Goal: Check status: Check status

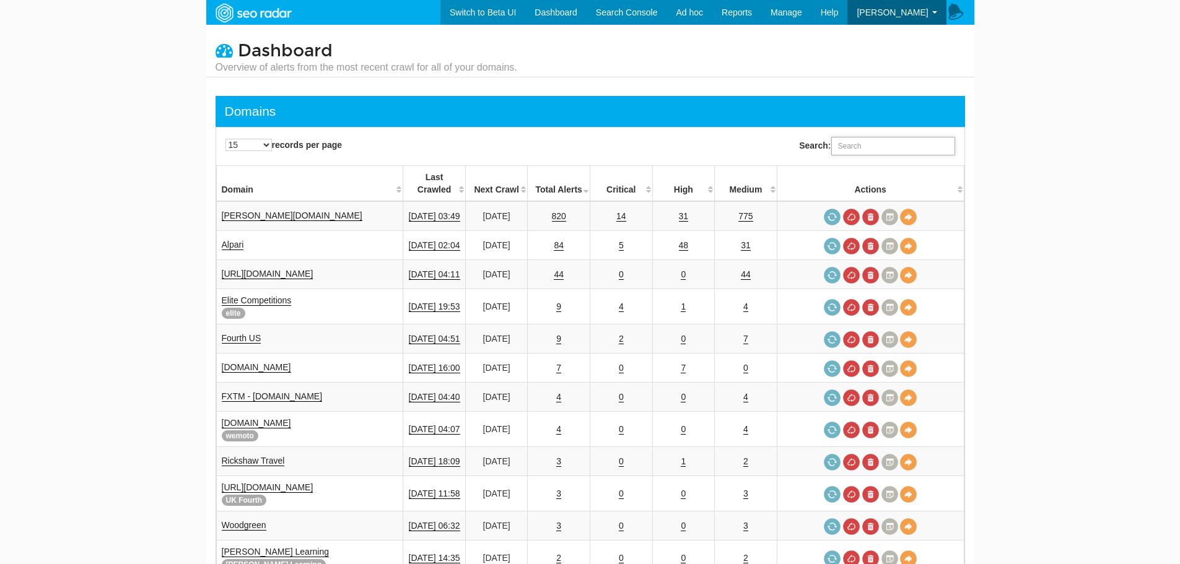
click at [864, 152] on input "Search:" at bounding box center [893, 146] width 124 height 19
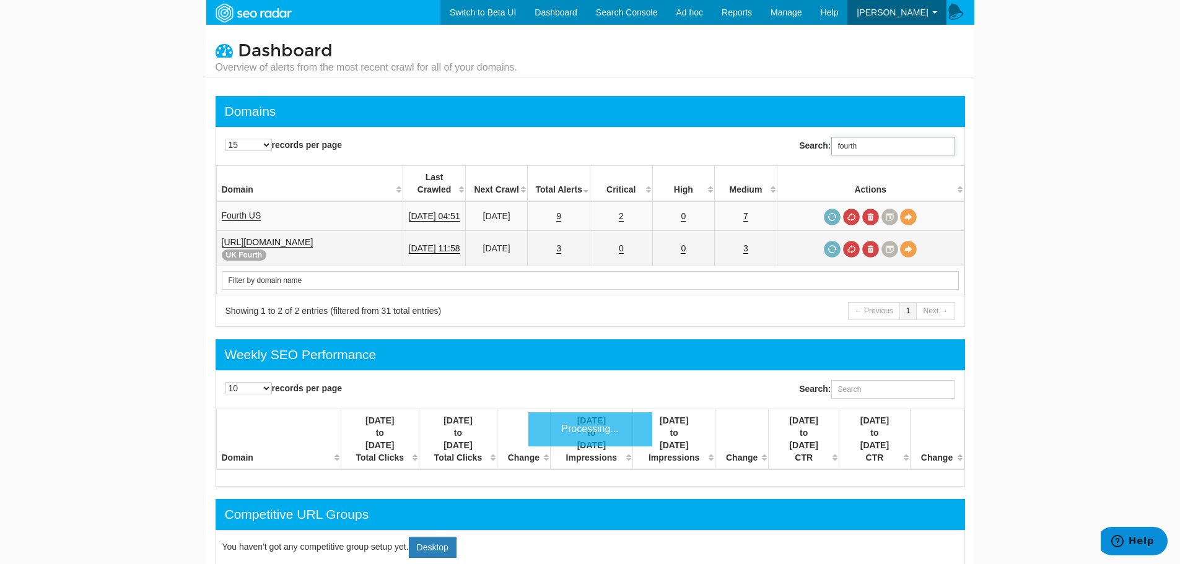
type input "fourth"
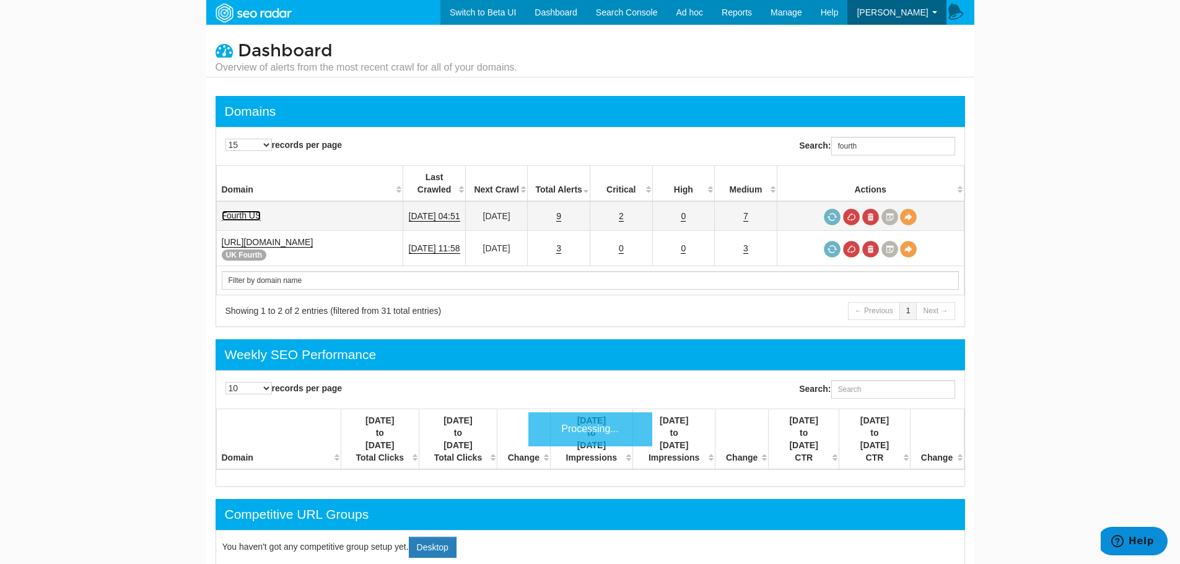
click at [232, 211] on link "Fourth US" at bounding box center [242, 216] width 40 height 11
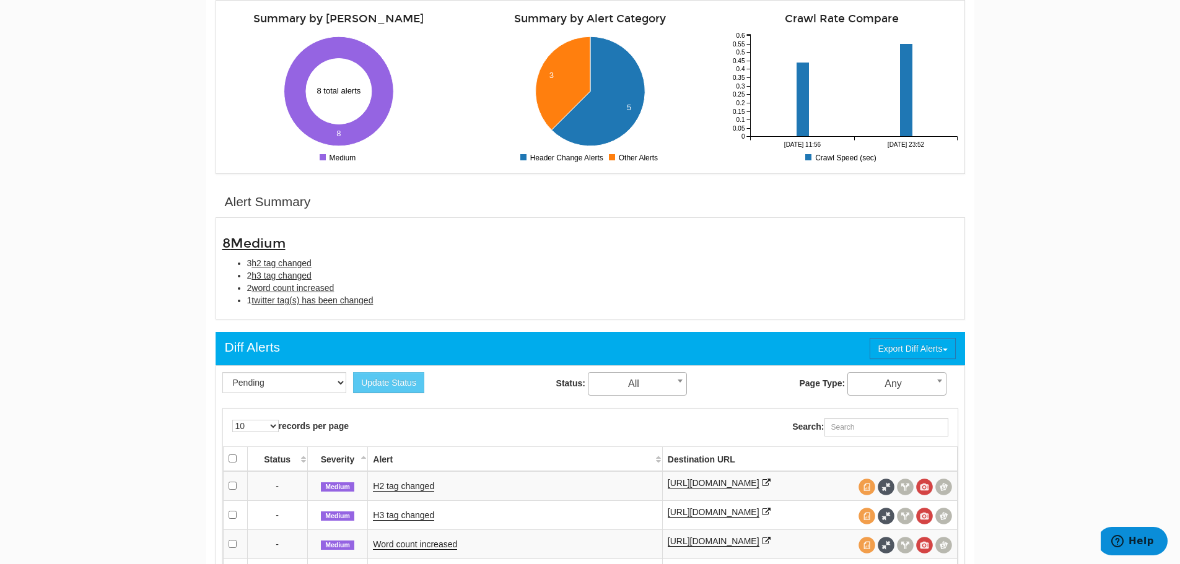
scroll to position [310, 0]
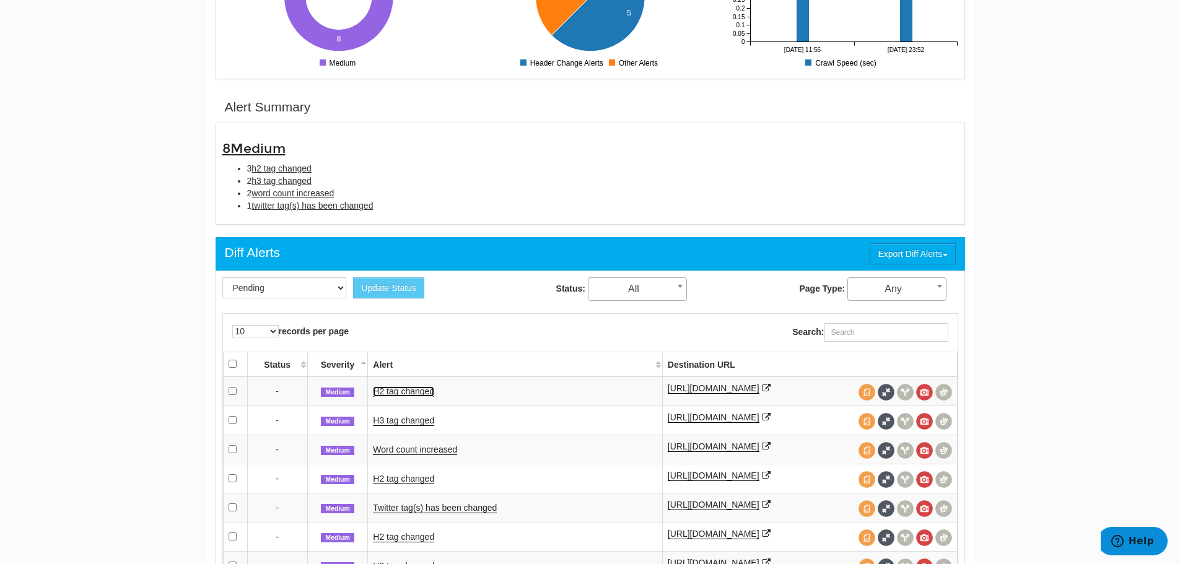
click at [404, 395] on link "H2 tag changed" at bounding box center [403, 392] width 61 height 11
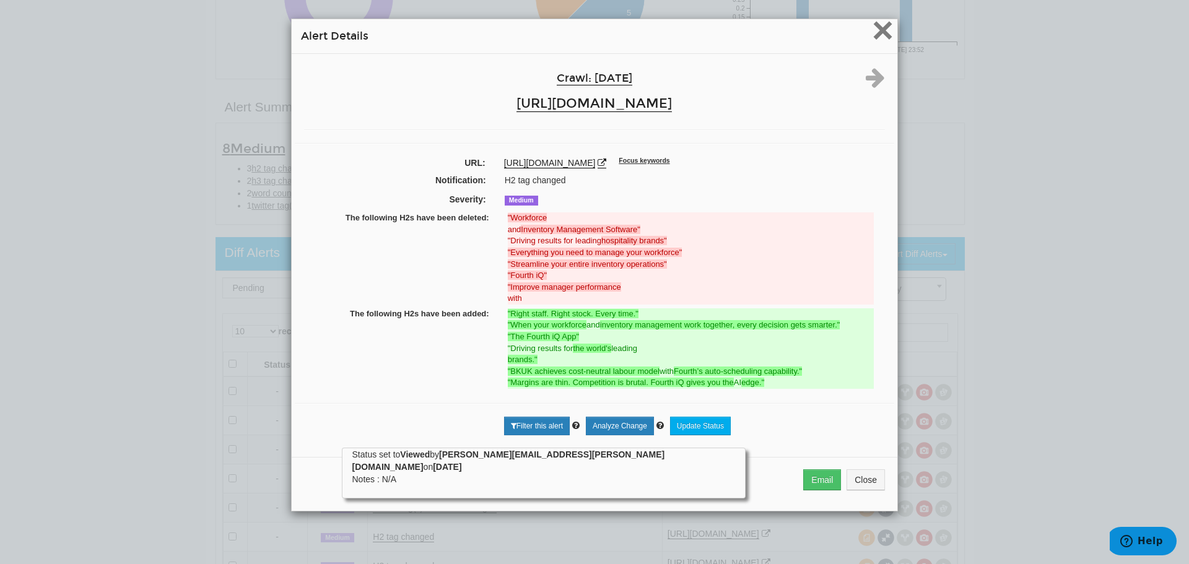
click at [875, 28] on span "×" at bounding box center [883, 30] width 22 height 42
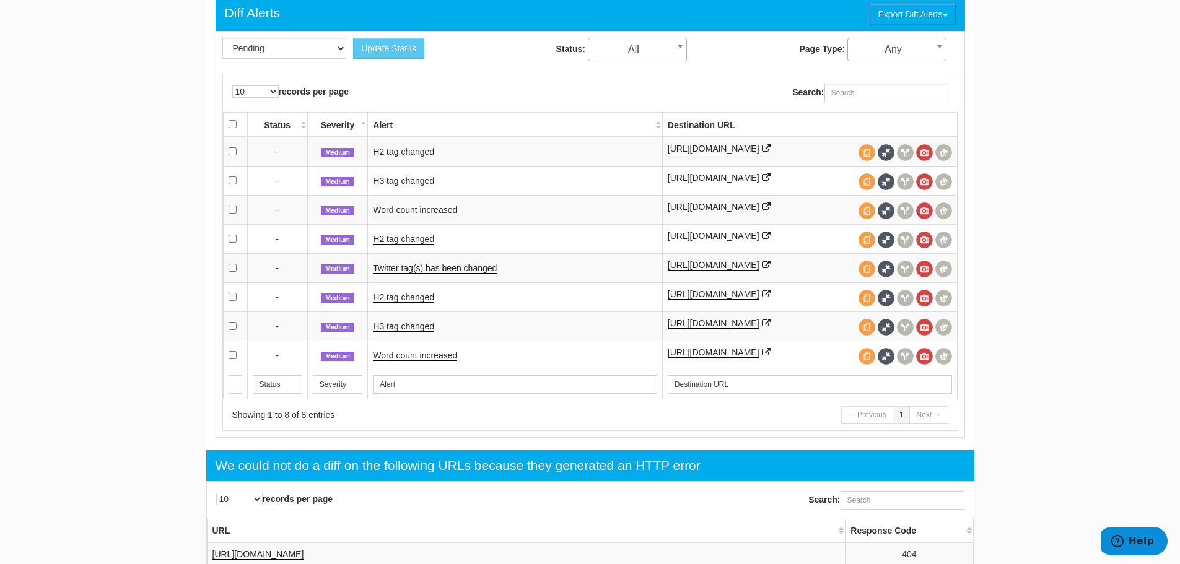
scroll to position [557, 0]
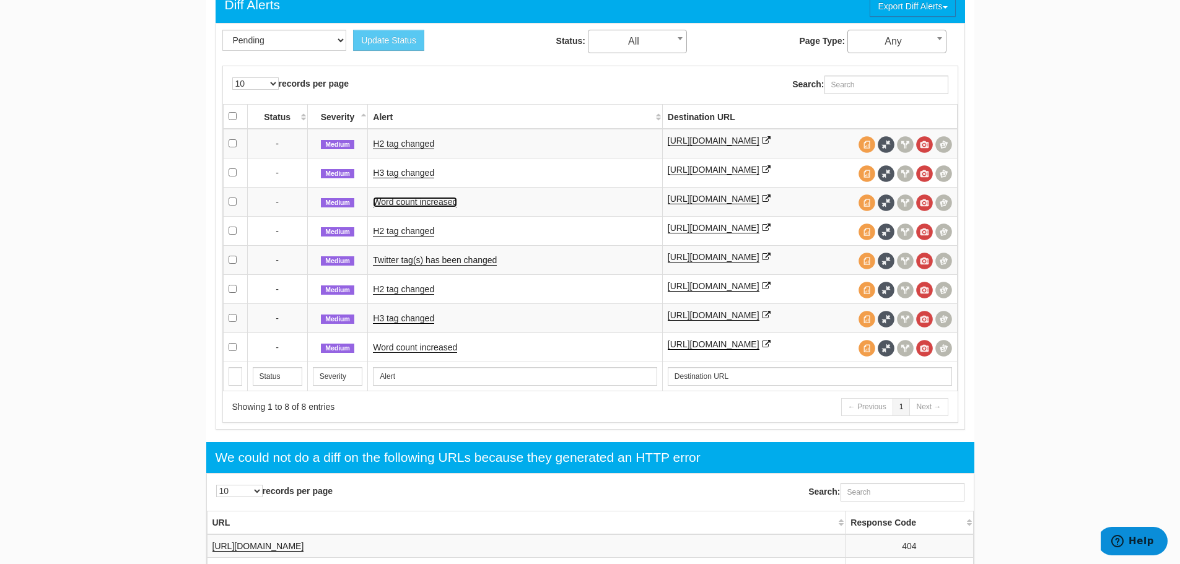
click at [409, 200] on link "Word count increased" at bounding box center [415, 202] width 84 height 11
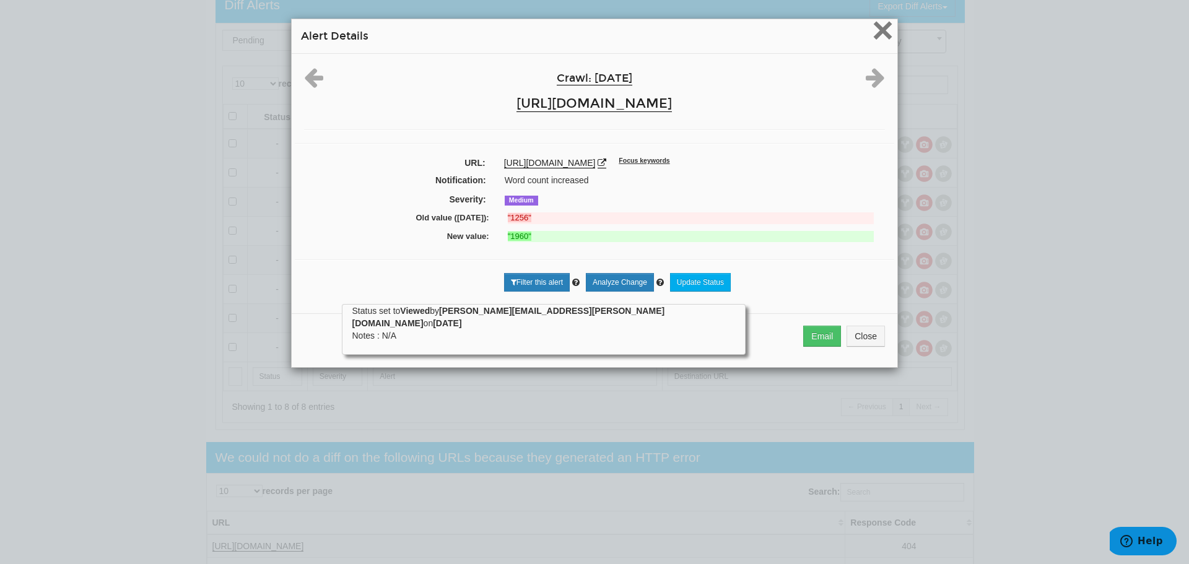
click at [882, 27] on span "×" at bounding box center [883, 30] width 22 height 42
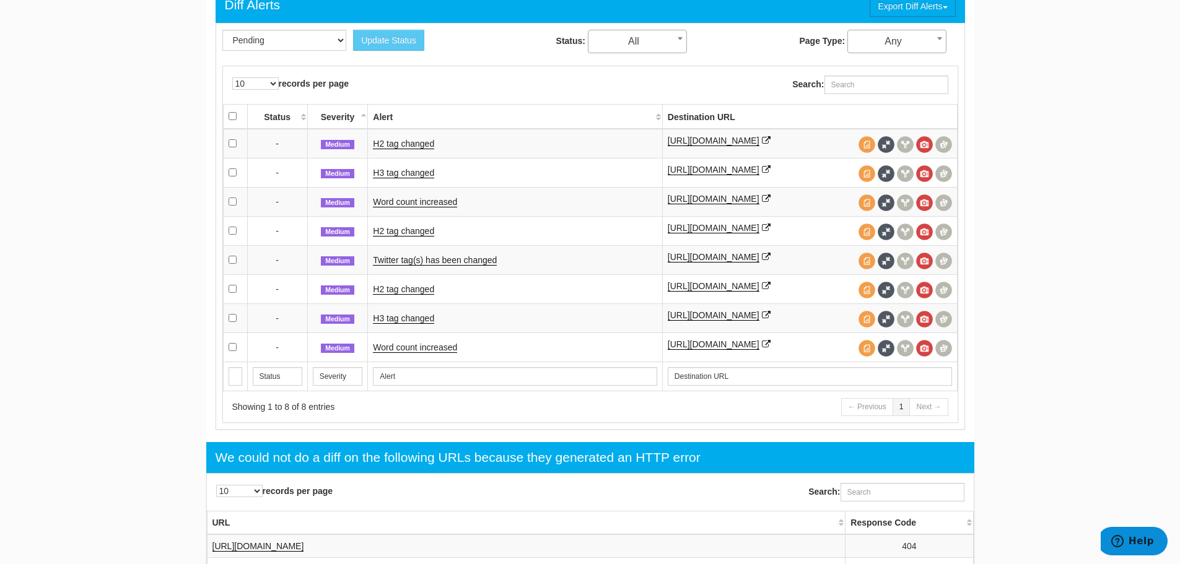
click at [437, 274] on td "Twitter tag(s) has been changed" at bounding box center [515, 259] width 294 height 29
click at [437, 266] on link "Twitter tag(s) has been changed" at bounding box center [435, 260] width 124 height 11
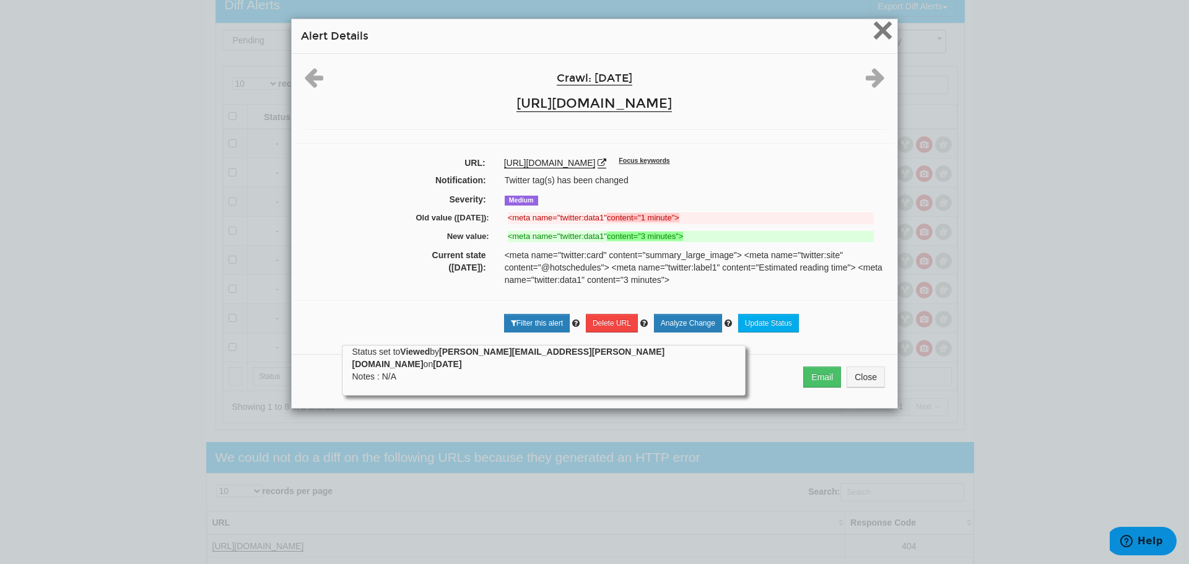
click at [880, 28] on span "×" at bounding box center [883, 30] width 22 height 42
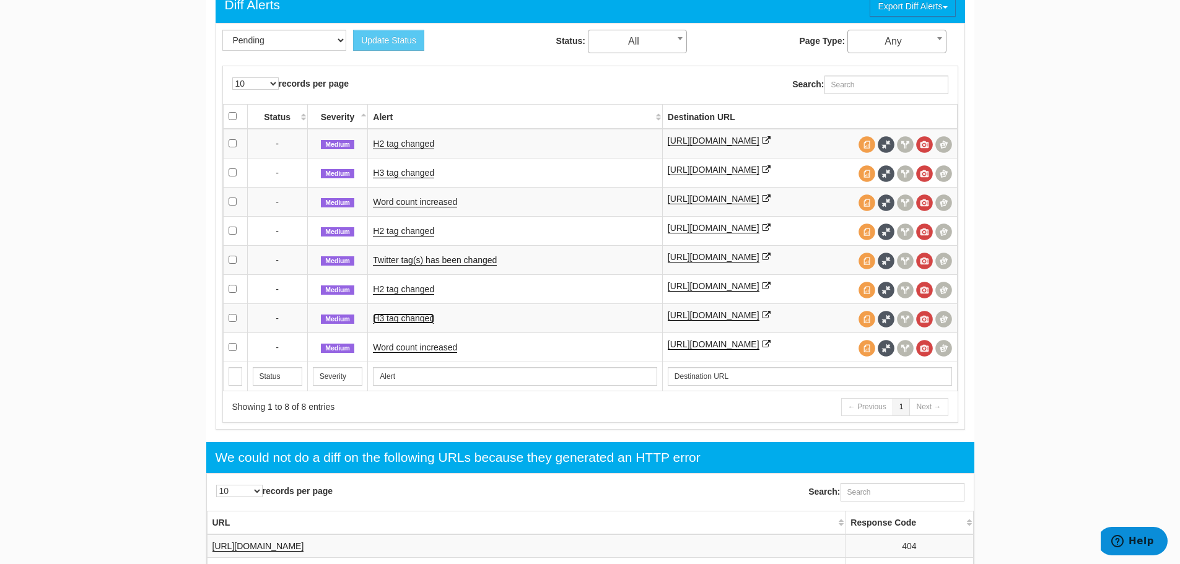
click at [413, 324] on link "H3 tag changed" at bounding box center [403, 318] width 61 height 11
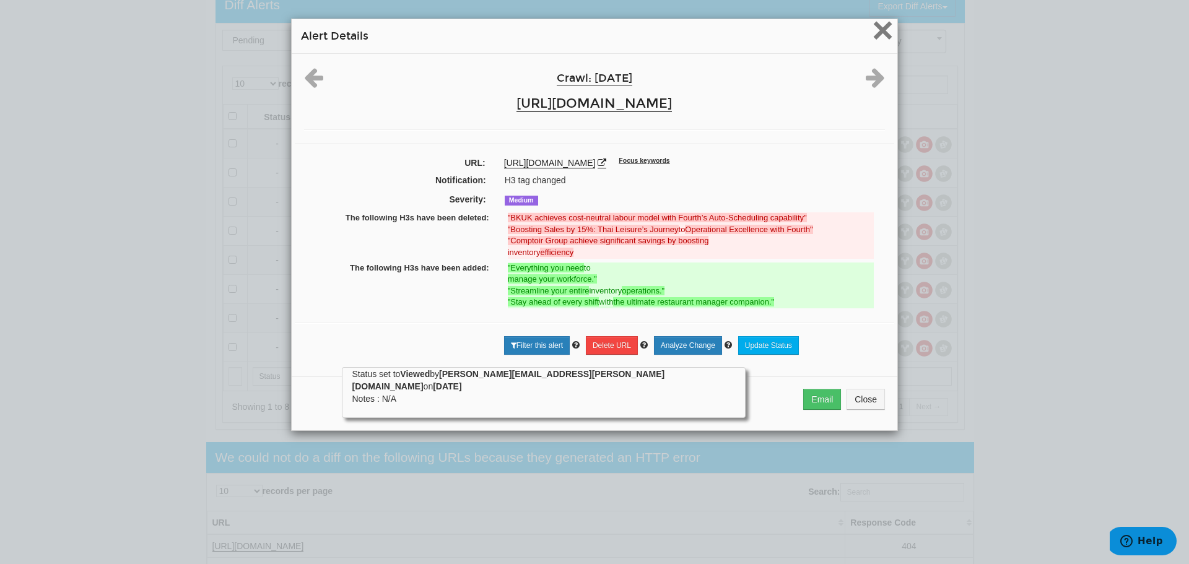
click at [872, 30] on span "×" at bounding box center [883, 30] width 22 height 42
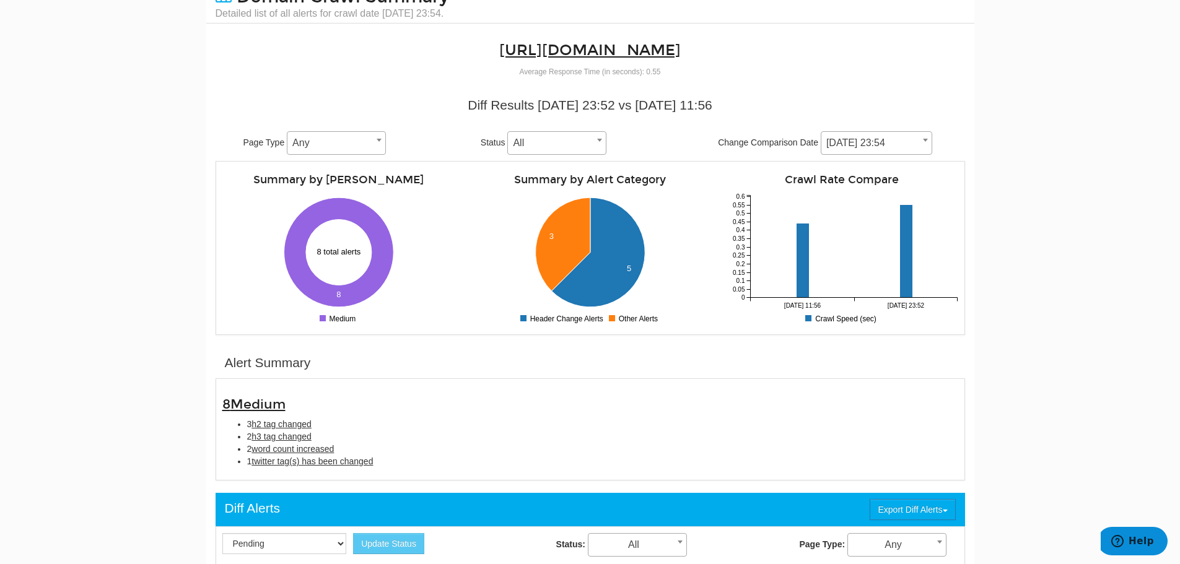
scroll to position [0, 0]
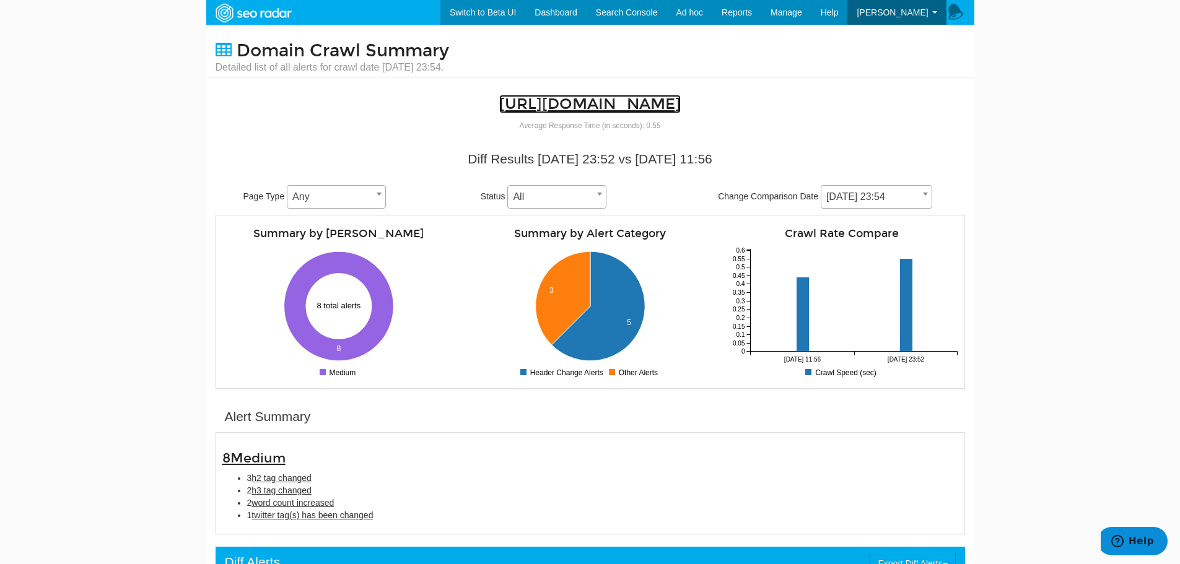
click at [581, 108] on link "https://uk.fourth.com/" at bounding box center [589, 104] width 181 height 19
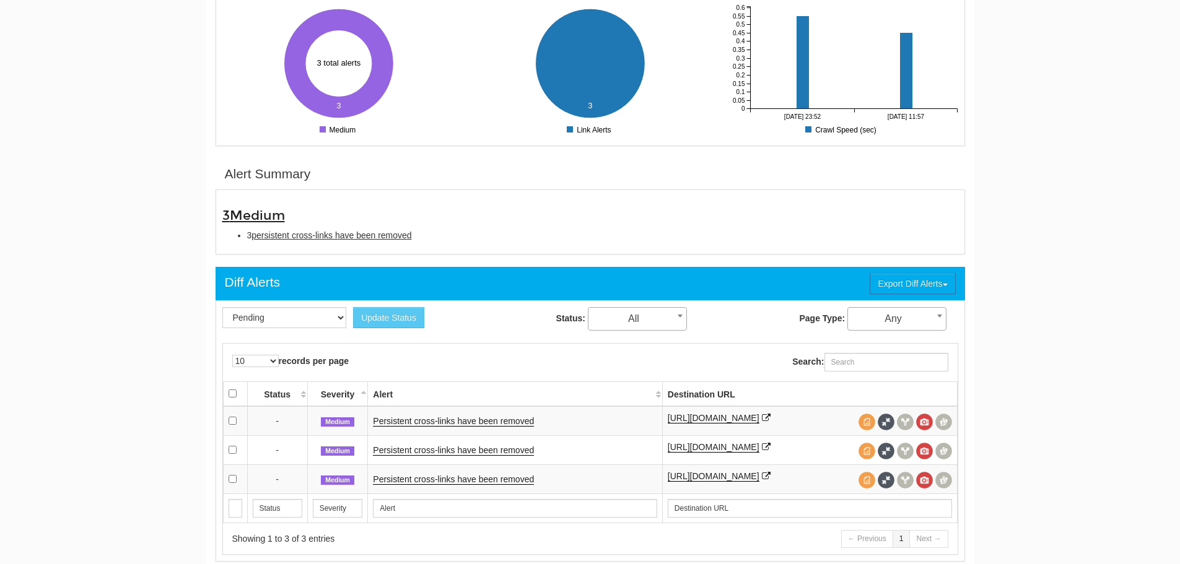
scroll to position [372, 0]
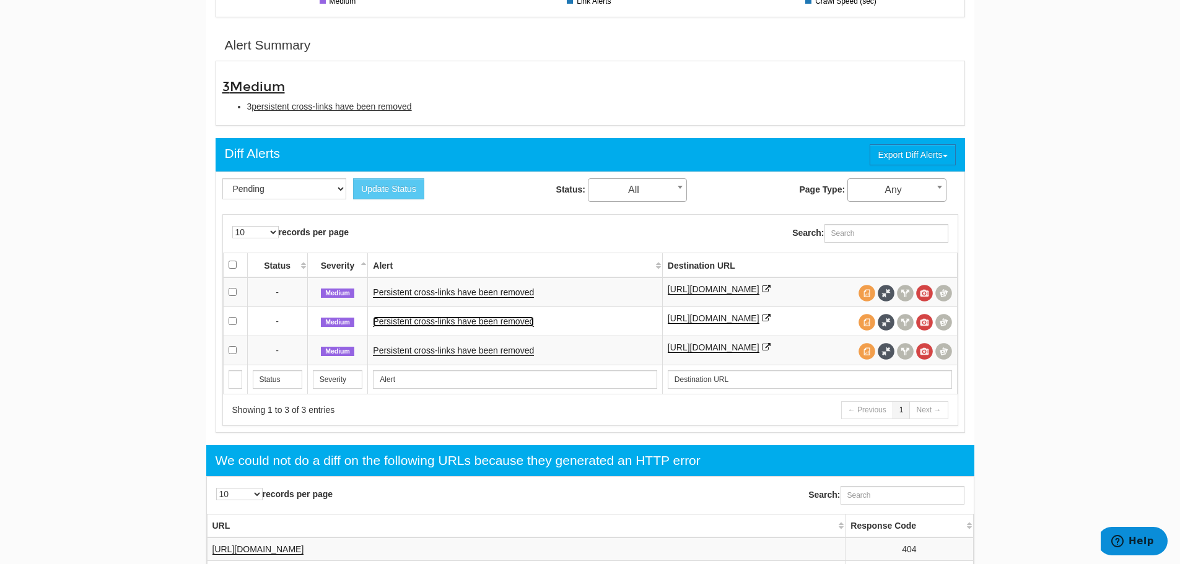
click at [517, 324] on link "Persistent cross-links have been removed" at bounding box center [453, 322] width 161 height 11
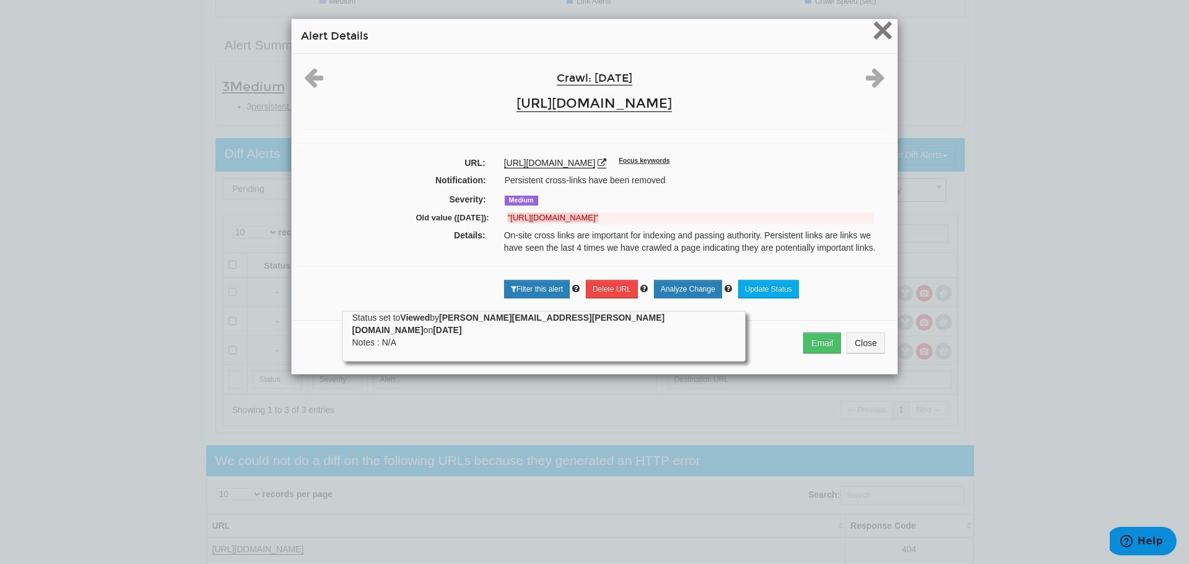
click at [872, 31] on span "×" at bounding box center [883, 30] width 22 height 42
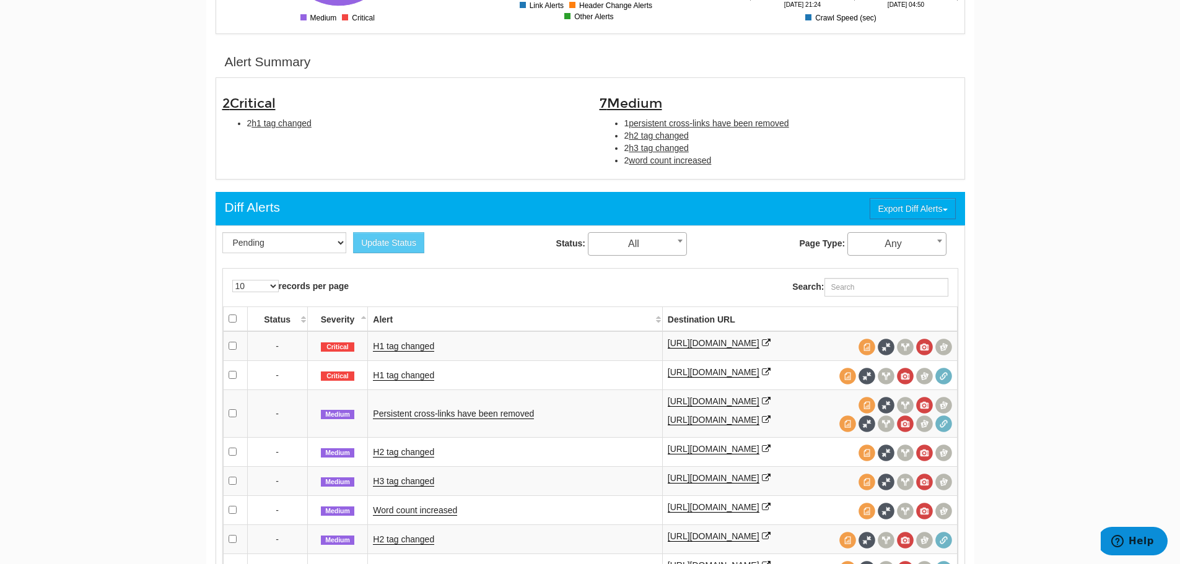
scroll to position [372, 0]
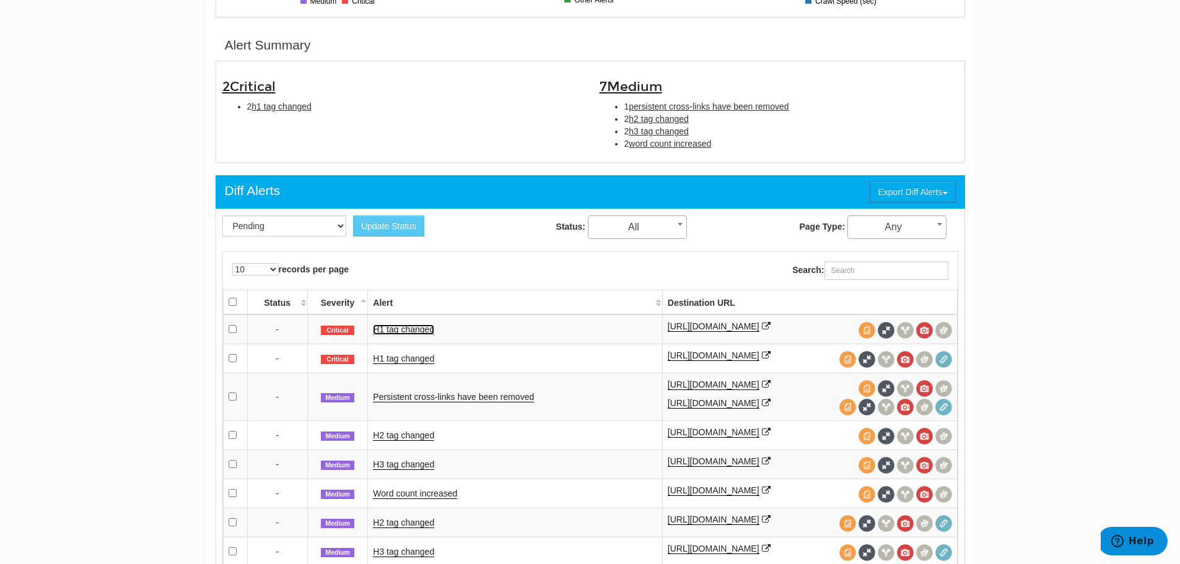
click at [418, 330] on link "H1 tag changed" at bounding box center [403, 330] width 61 height 11
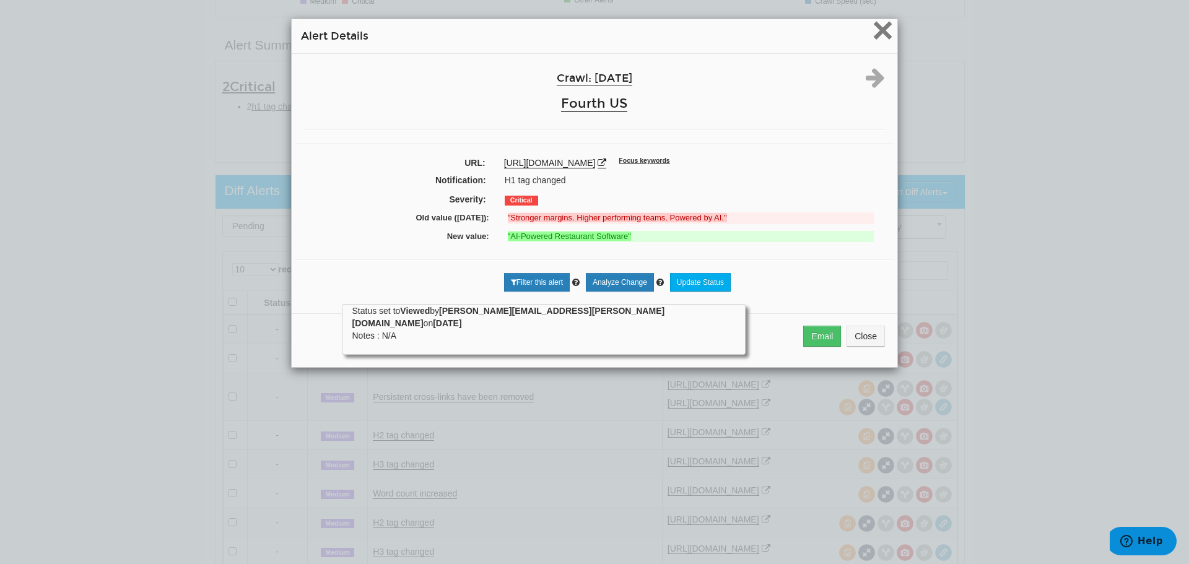
click at [881, 24] on span "×" at bounding box center [883, 30] width 22 height 42
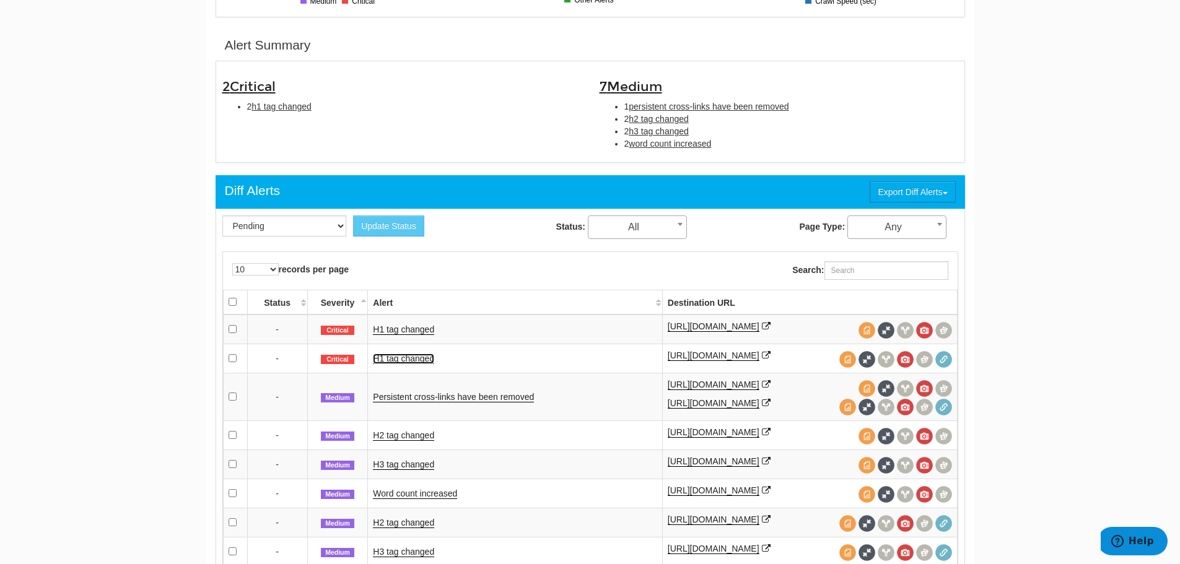
click at [403, 363] on link "H1 tag changed" at bounding box center [403, 359] width 61 height 11
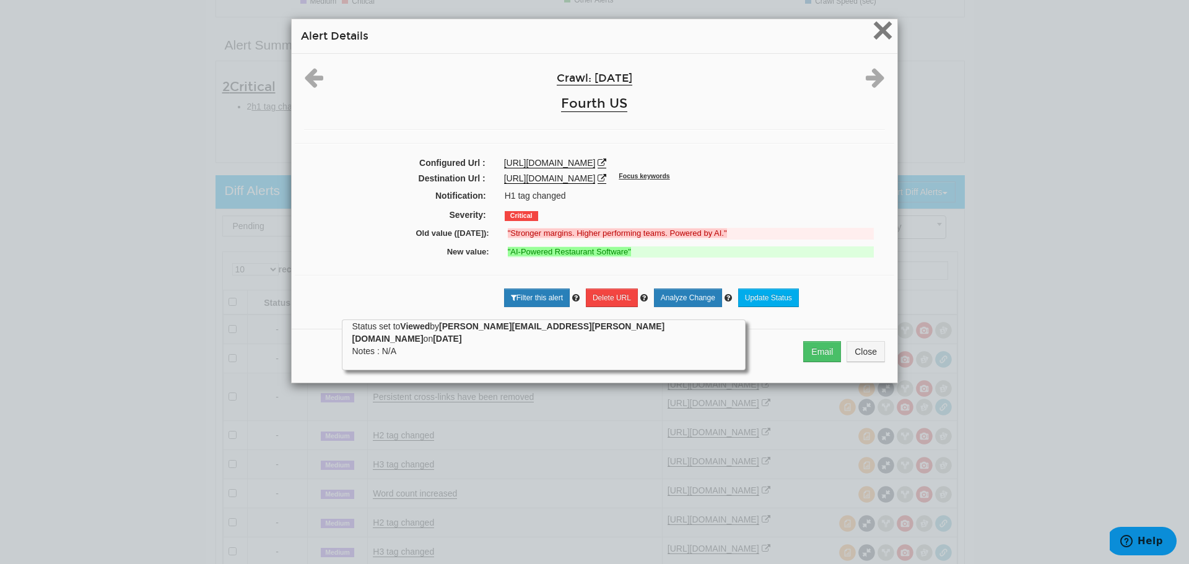
click at [872, 27] on span "×" at bounding box center [883, 30] width 22 height 42
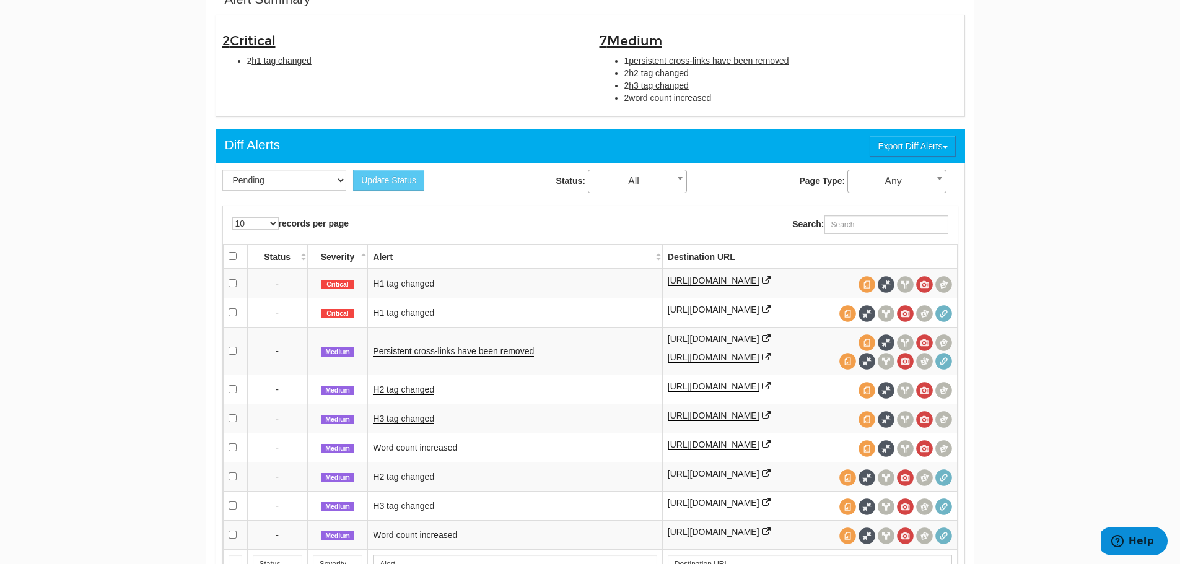
scroll to position [557, 0]
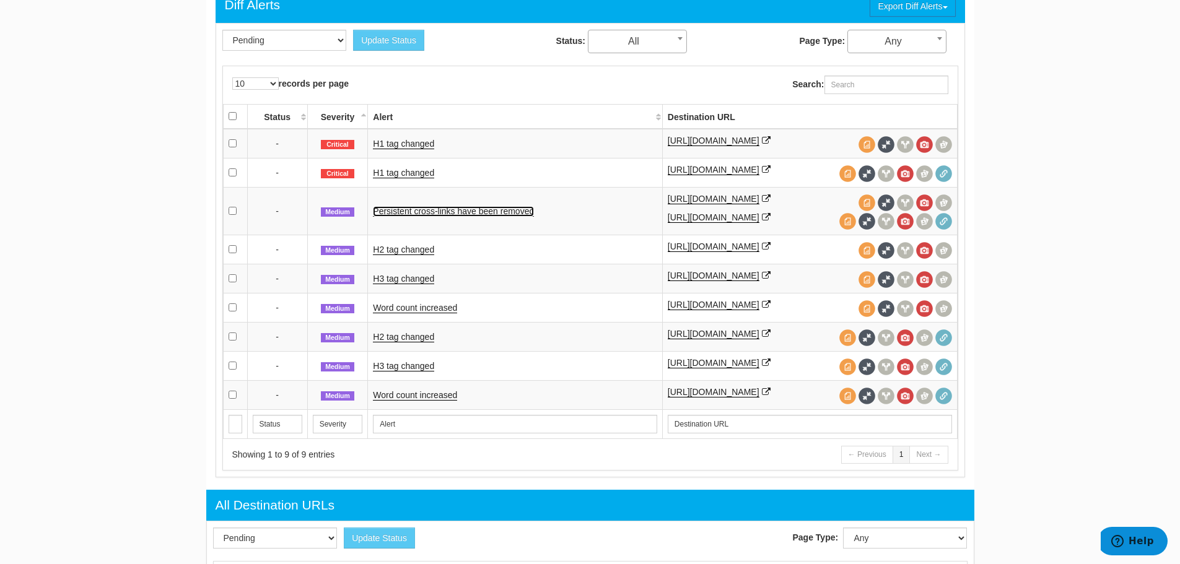
click at [430, 212] on link "Persistent cross-links have been removed" at bounding box center [453, 211] width 161 height 11
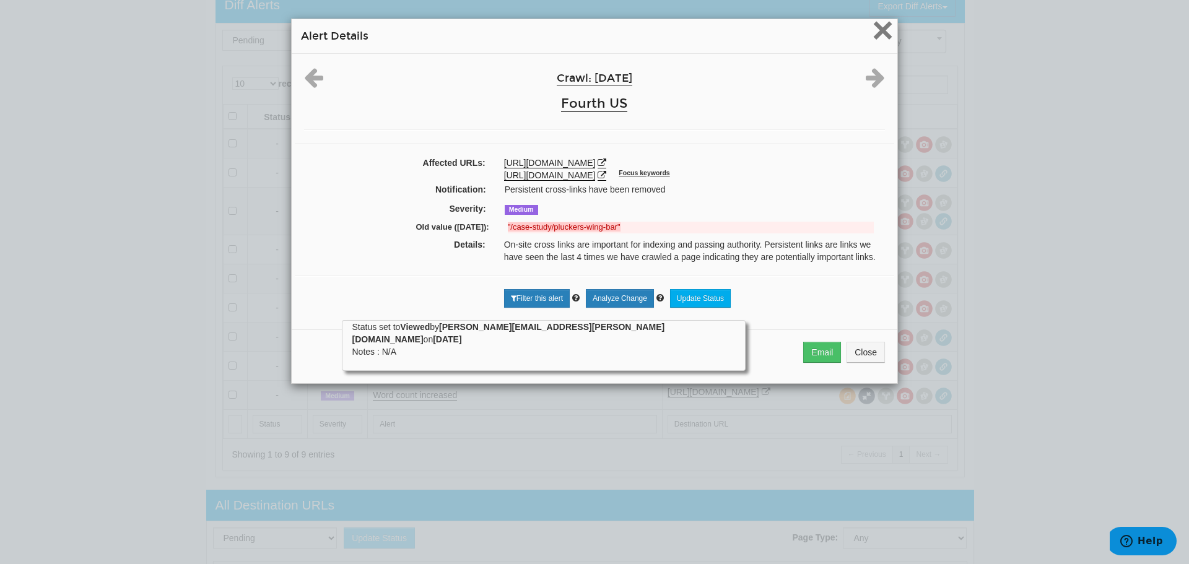
click at [884, 19] on span "×" at bounding box center [883, 30] width 22 height 42
